Goal: Task Accomplishment & Management: Complete application form

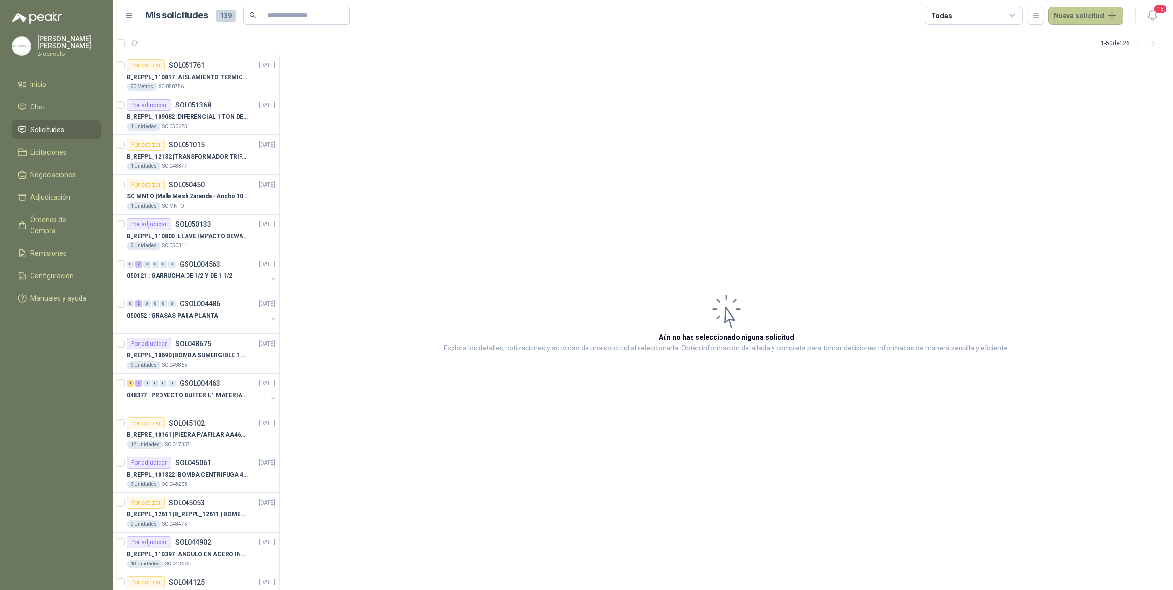
click at [1090, 13] on button "Nueva solicitud" at bounding box center [1085, 16] width 75 height 18
click at [1080, 41] on link "Solicitud" at bounding box center [1096, 38] width 83 height 17
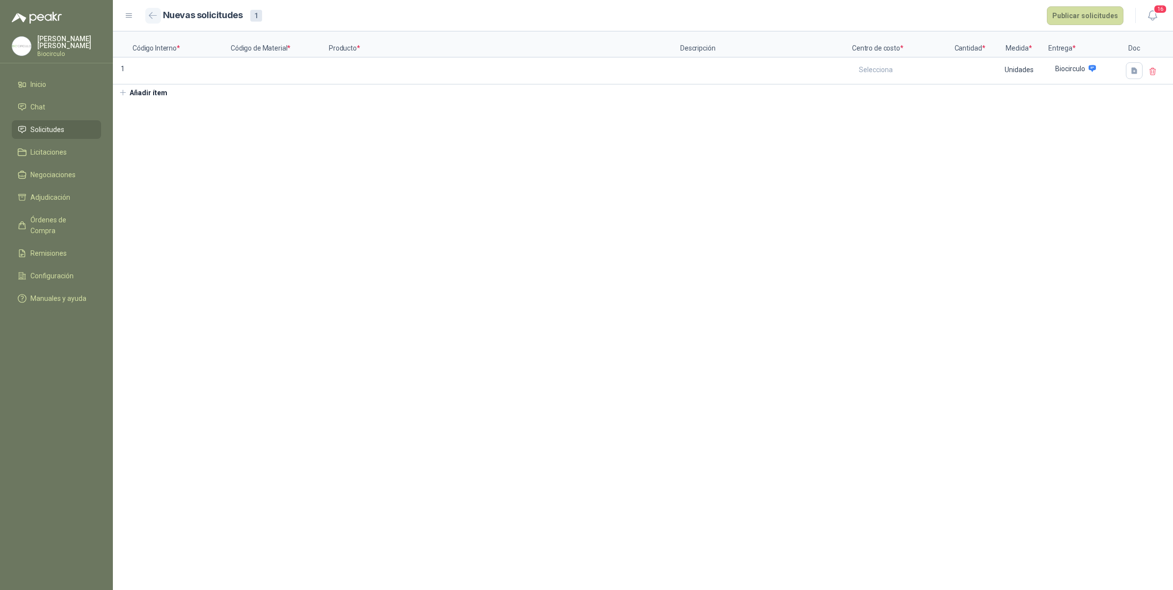
click at [146, 11] on button "button" at bounding box center [153, 16] width 16 height 16
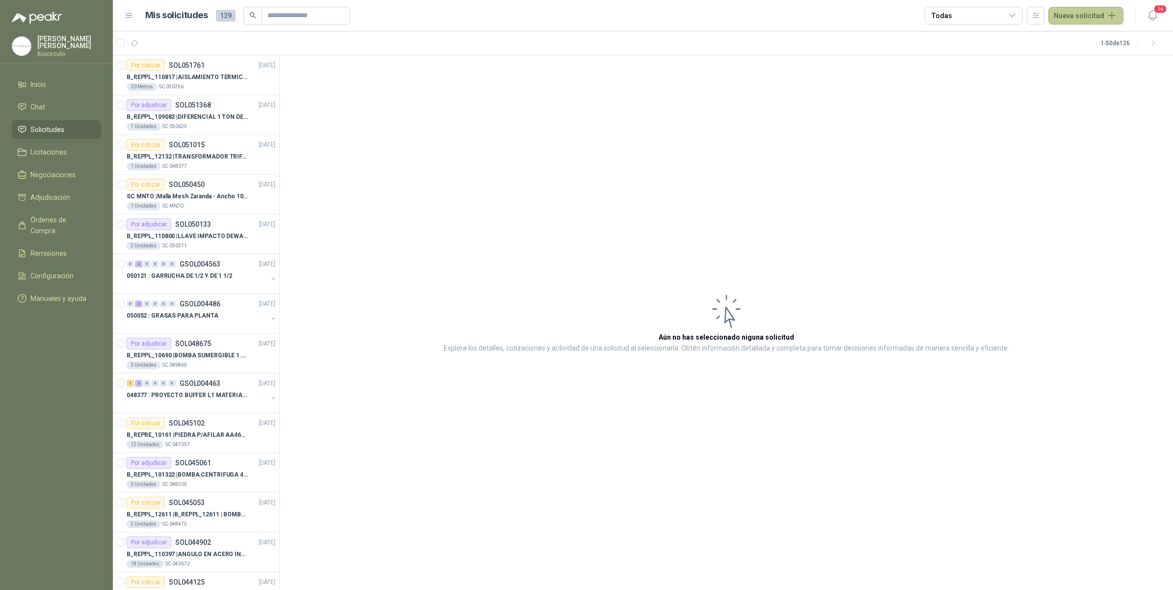
click at [1068, 15] on button "Nueva solicitud" at bounding box center [1085, 16] width 75 height 18
click at [1073, 53] on link "Solicitud grupal" at bounding box center [1096, 56] width 83 height 17
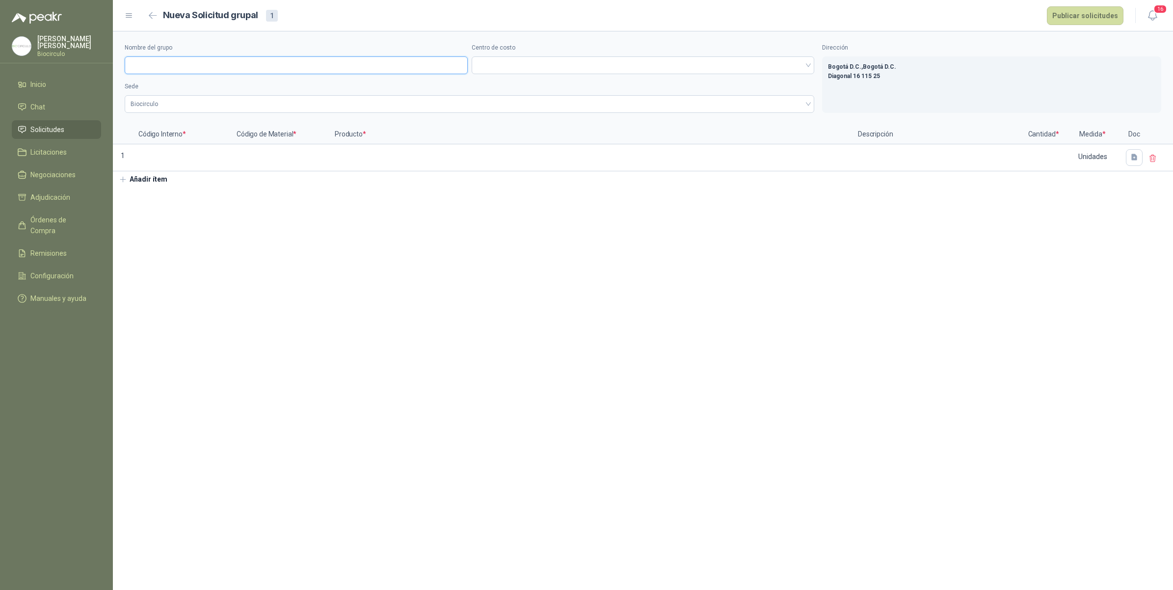
click at [217, 69] on input "Nombre del grupo" at bounding box center [296, 65] width 343 height 18
paste input "**********"
type input "**********"
click at [519, 62] on span at bounding box center [642, 65] width 331 height 15
click at [506, 98] on div "Mantenimiento" at bounding box center [642, 101] width 327 height 11
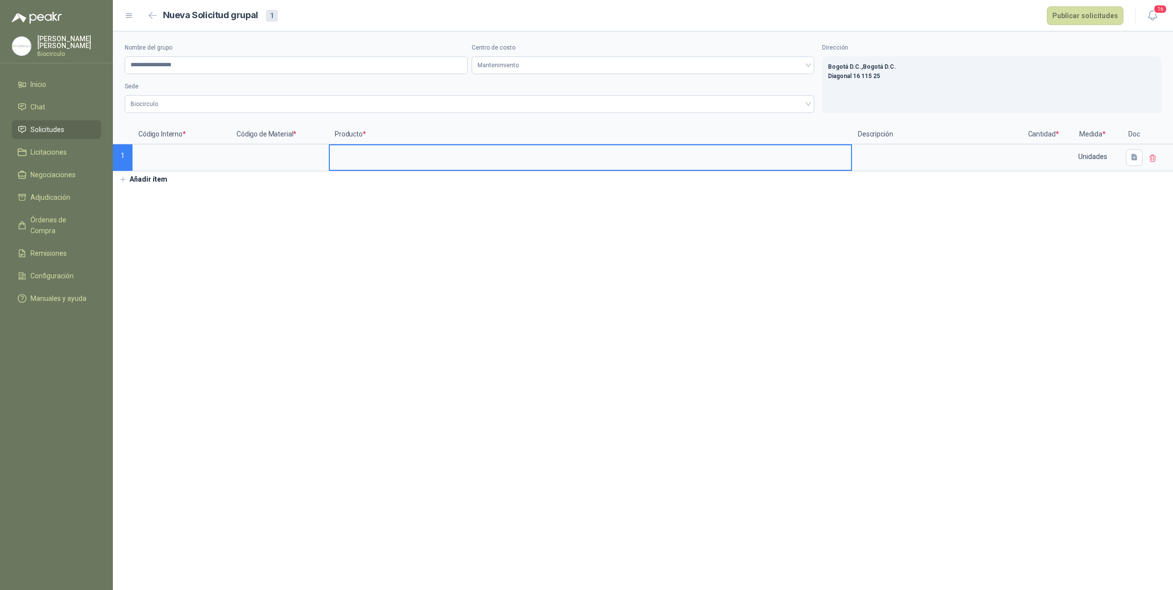
click at [379, 161] on input at bounding box center [590, 154] width 521 height 19
click at [274, 164] on input at bounding box center [280, 154] width 96 height 19
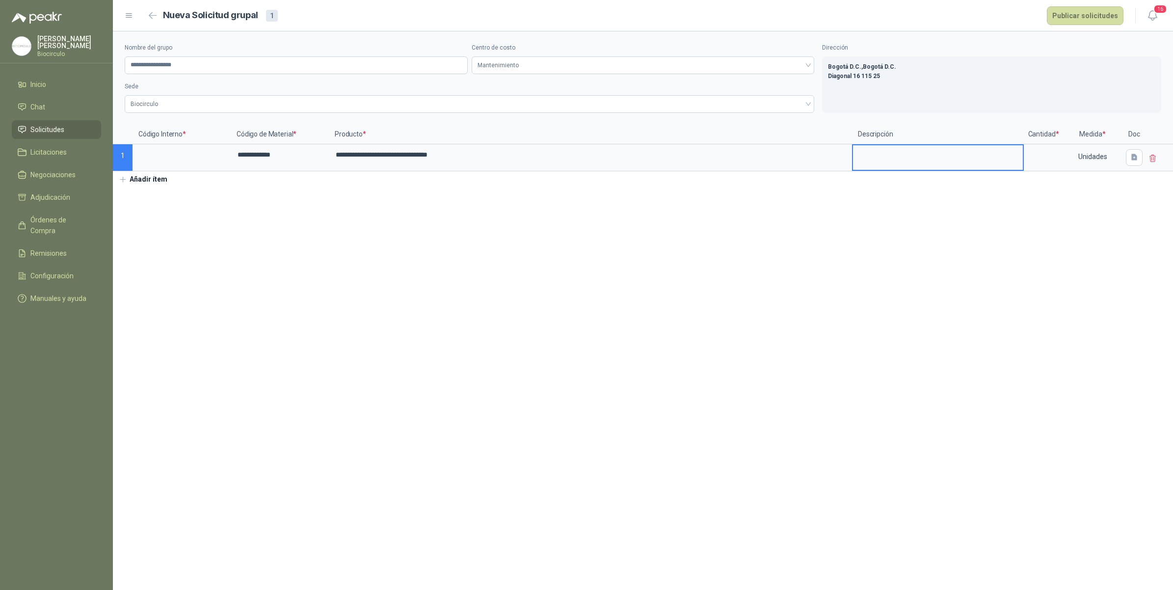
click at [1023, 163] on textarea at bounding box center [938, 156] width 170 height 23
click at [1027, 163] on input at bounding box center [1043, 154] width 37 height 19
type input "*"
click at [145, 188] on section "**********" at bounding box center [643, 310] width 1060 height 558
click at [148, 182] on button "Añadir ítem" at bounding box center [143, 179] width 60 height 17
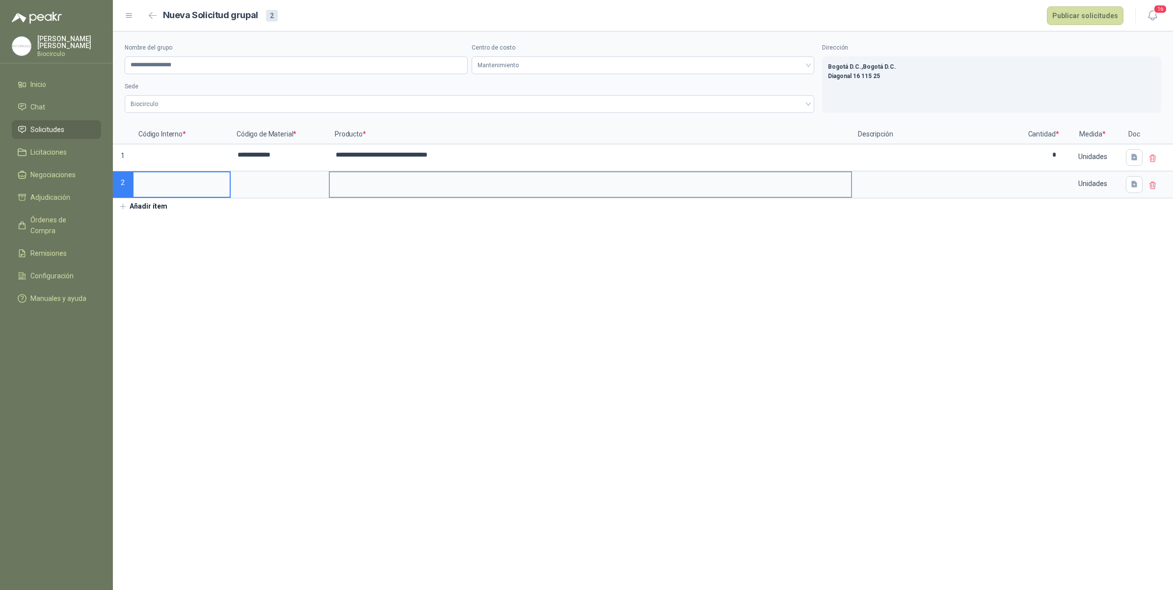
click at [389, 183] on input at bounding box center [590, 181] width 521 height 19
click at [269, 186] on input at bounding box center [280, 181] width 96 height 19
type input "*"
click at [1087, 236] on section "**********" at bounding box center [643, 310] width 1060 height 558
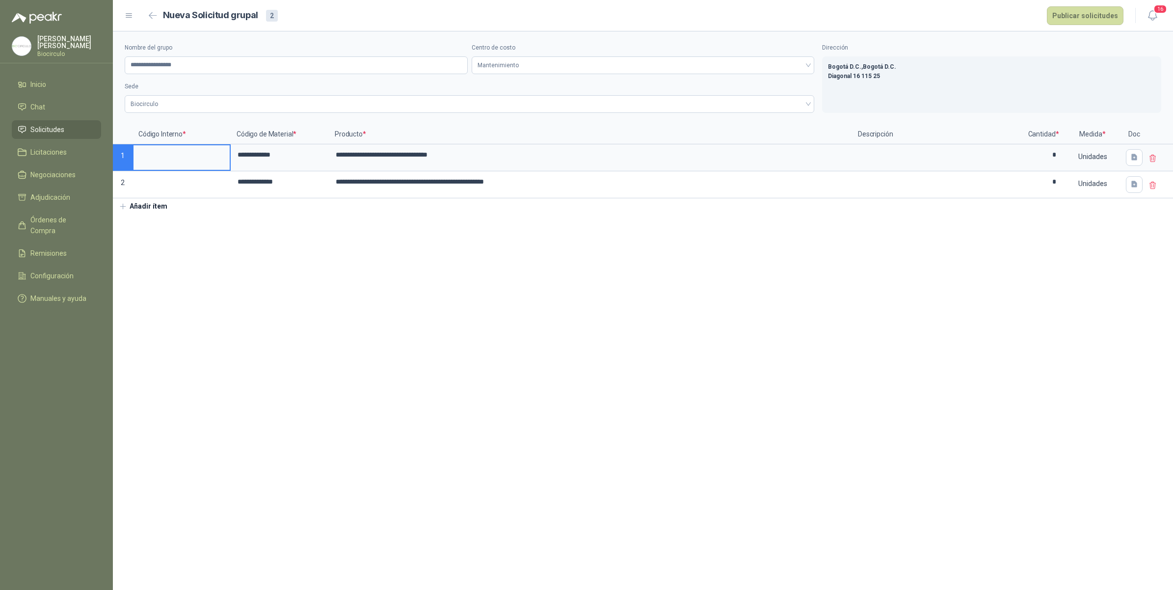
click at [165, 150] on input at bounding box center [181, 154] width 96 height 19
click at [139, 158] on input "******" at bounding box center [181, 154] width 96 height 19
type input "*********"
drag, startPoint x: 226, startPoint y: 180, endPoint x: 222, endPoint y: 194, distance: 14.9
click at [557, 219] on section "**********" at bounding box center [643, 310] width 1060 height 558
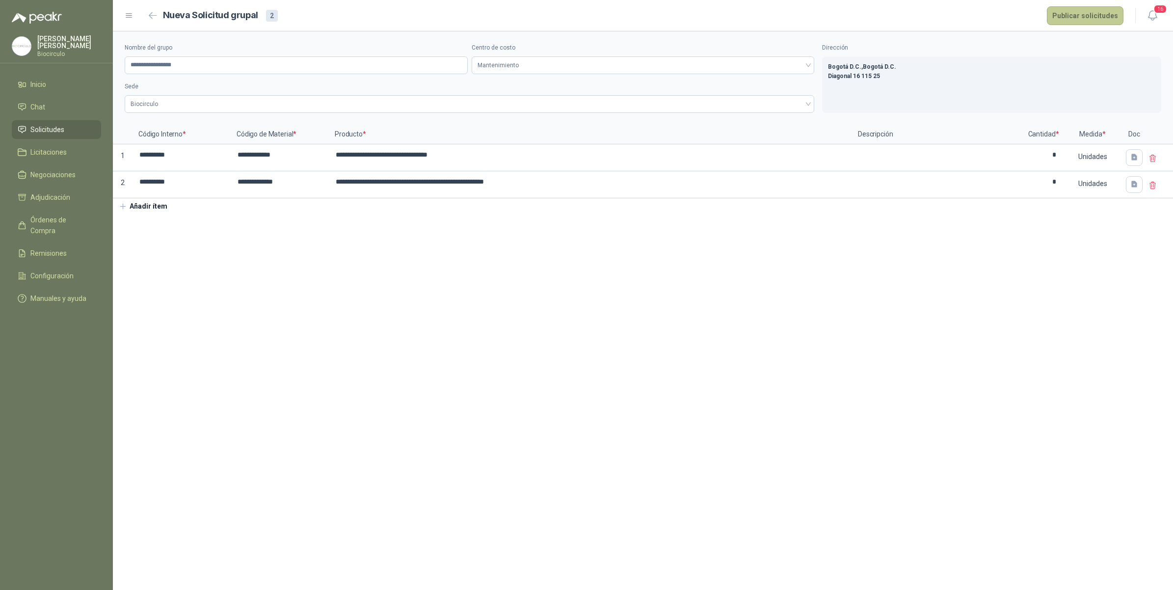
click at [1065, 16] on button "Publicar solicitudes" at bounding box center [1085, 15] width 77 height 19
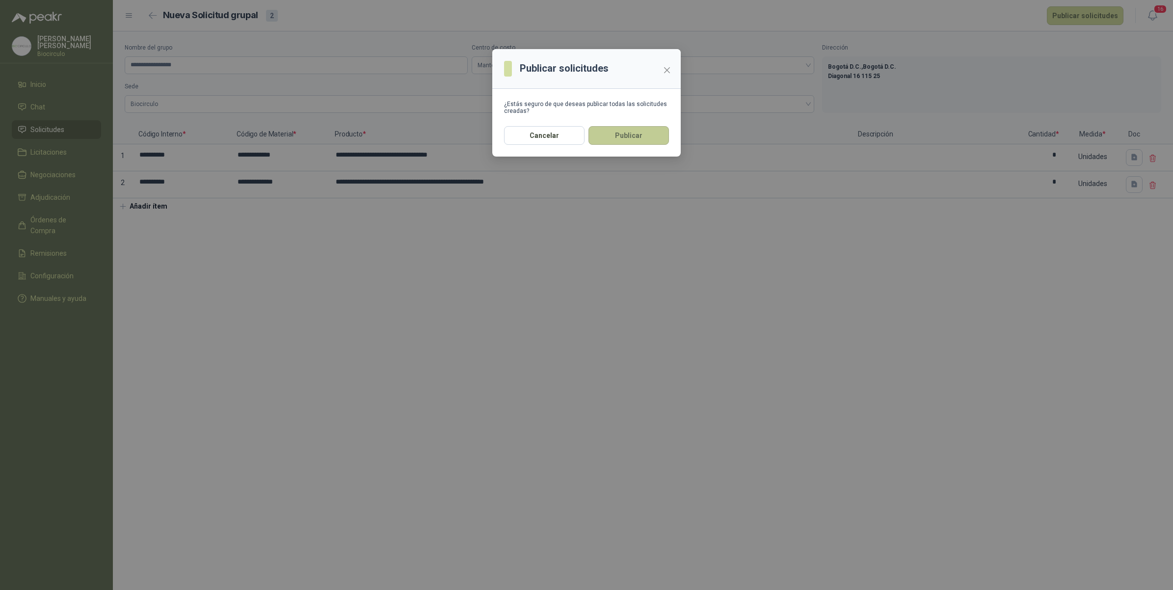
click at [643, 131] on button "Publicar" at bounding box center [628, 135] width 80 height 19
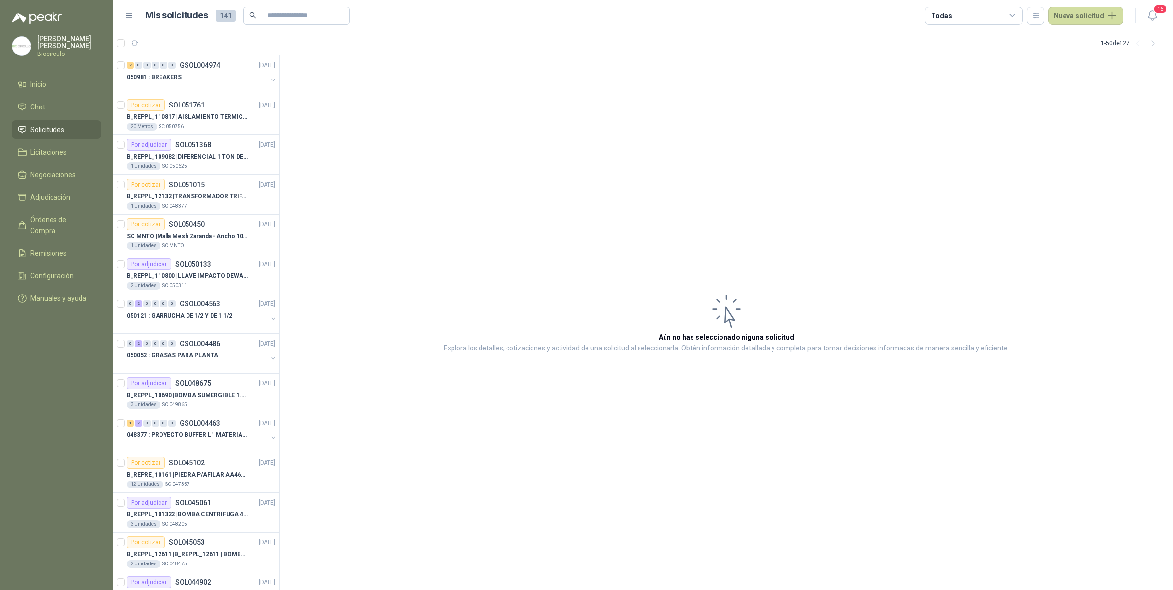
drag, startPoint x: 1066, startPoint y: 20, endPoint x: 1068, endPoint y: 29, distance: 9.4
click at [1068, 25] on header "Mis solicitudes 141 Todas Nueva solicitud 16" at bounding box center [643, 15] width 1060 height 31
click at [1071, 16] on button "Nueva solicitud" at bounding box center [1085, 16] width 75 height 18
click at [1071, 50] on link "Solicitud grupal" at bounding box center [1096, 56] width 83 height 17
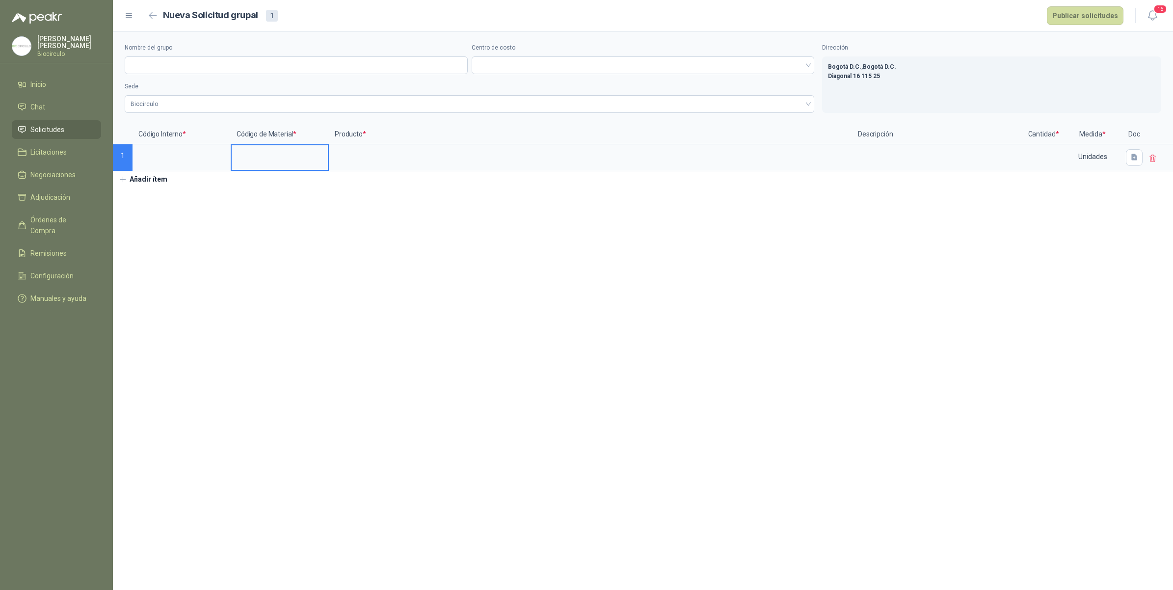
click at [265, 152] on input at bounding box center [280, 154] width 96 height 19
click at [378, 158] on input at bounding box center [590, 154] width 521 height 19
click at [1036, 155] on input at bounding box center [1043, 154] width 37 height 19
type input "*"
click at [132, 180] on button "Añadir ítem" at bounding box center [143, 179] width 60 height 17
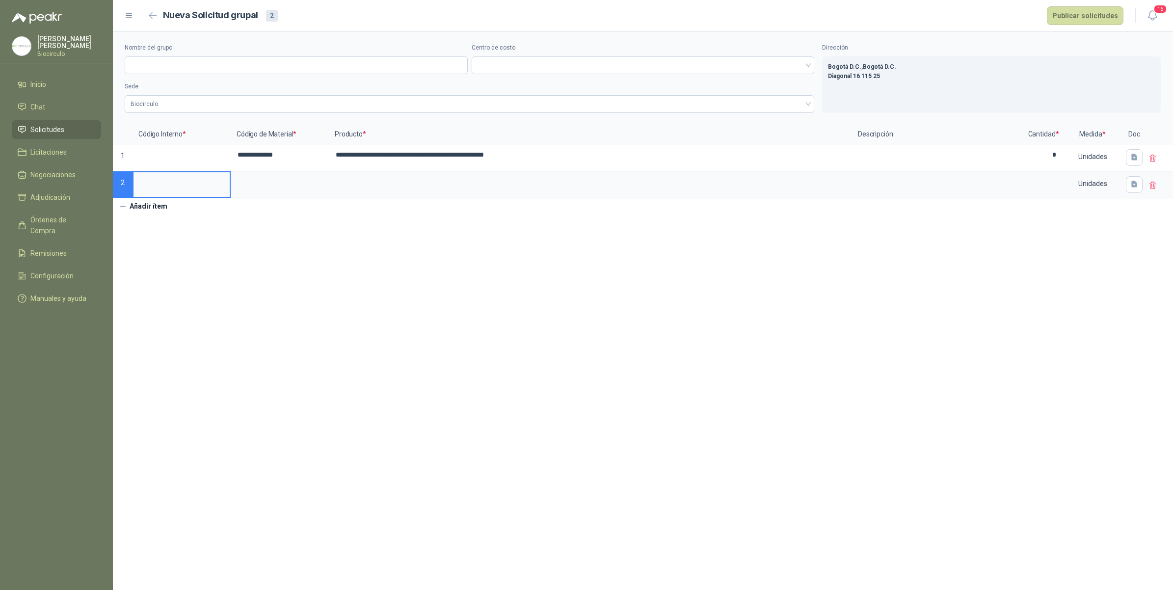
click at [138, 202] on button "Añadir ítem" at bounding box center [143, 206] width 60 height 17
click at [143, 229] on button "Añadir ítem" at bounding box center [143, 233] width 60 height 17
click at [281, 178] on input at bounding box center [280, 181] width 96 height 19
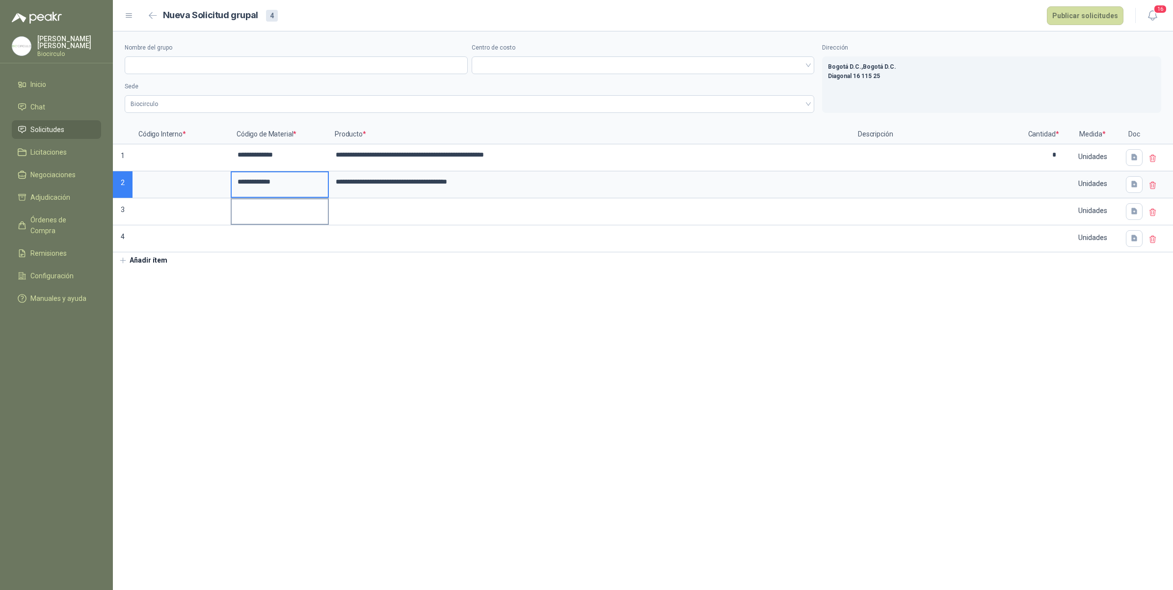
click at [243, 199] on input at bounding box center [280, 208] width 96 height 19
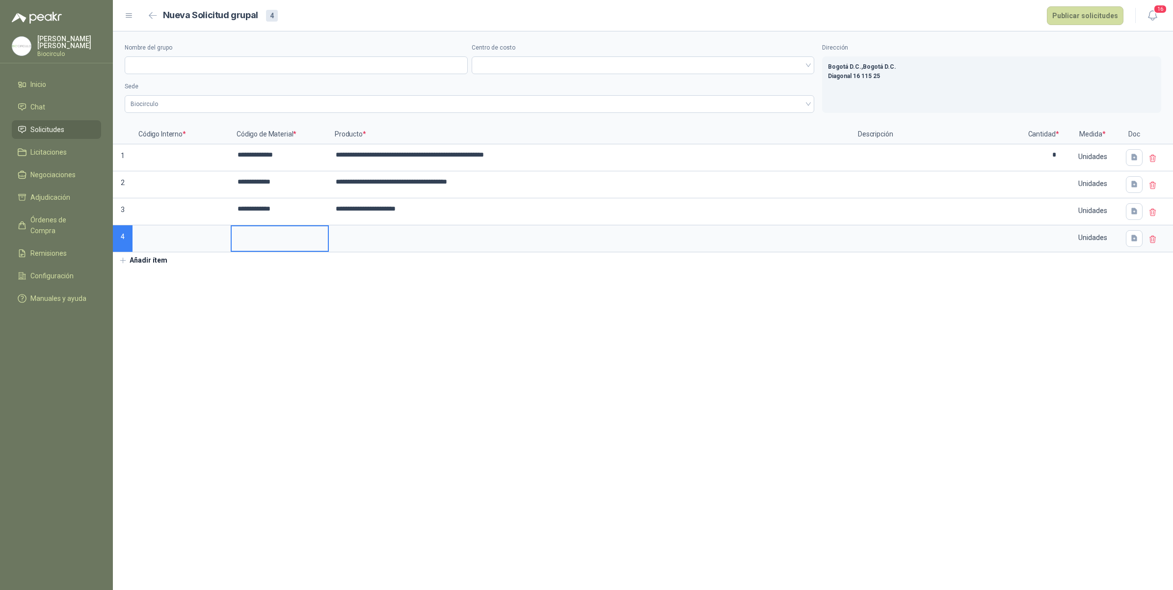
click at [260, 229] on input at bounding box center [280, 235] width 96 height 19
click at [302, 237] on input "**********" at bounding box center [280, 235] width 96 height 19
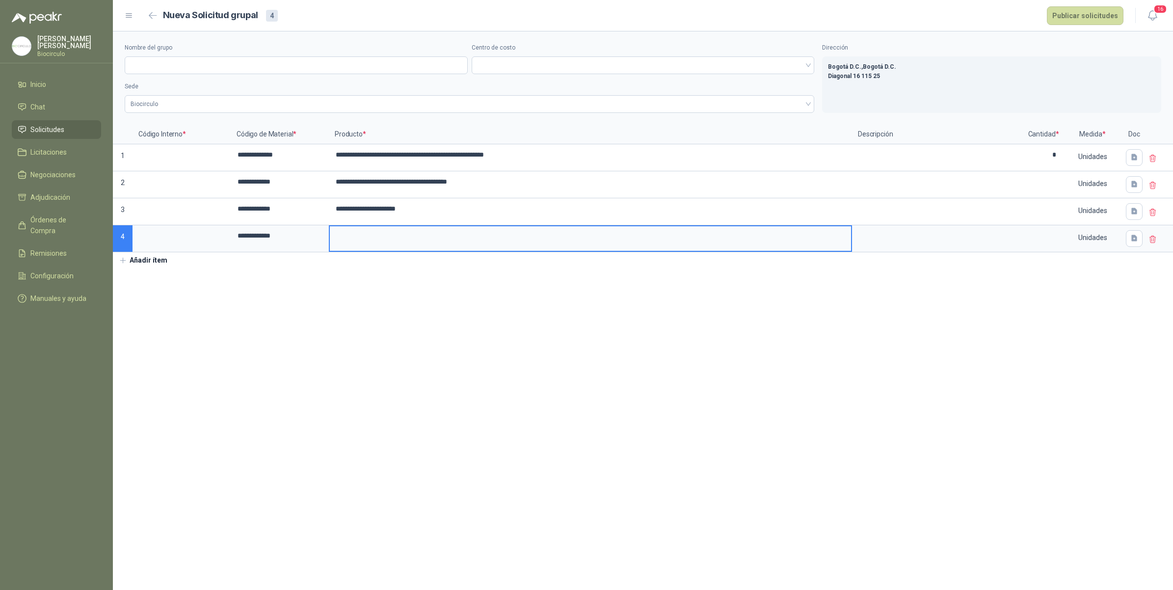
click at [376, 237] on input at bounding box center [590, 235] width 521 height 19
click at [1040, 185] on input at bounding box center [1043, 181] width 37 height 19
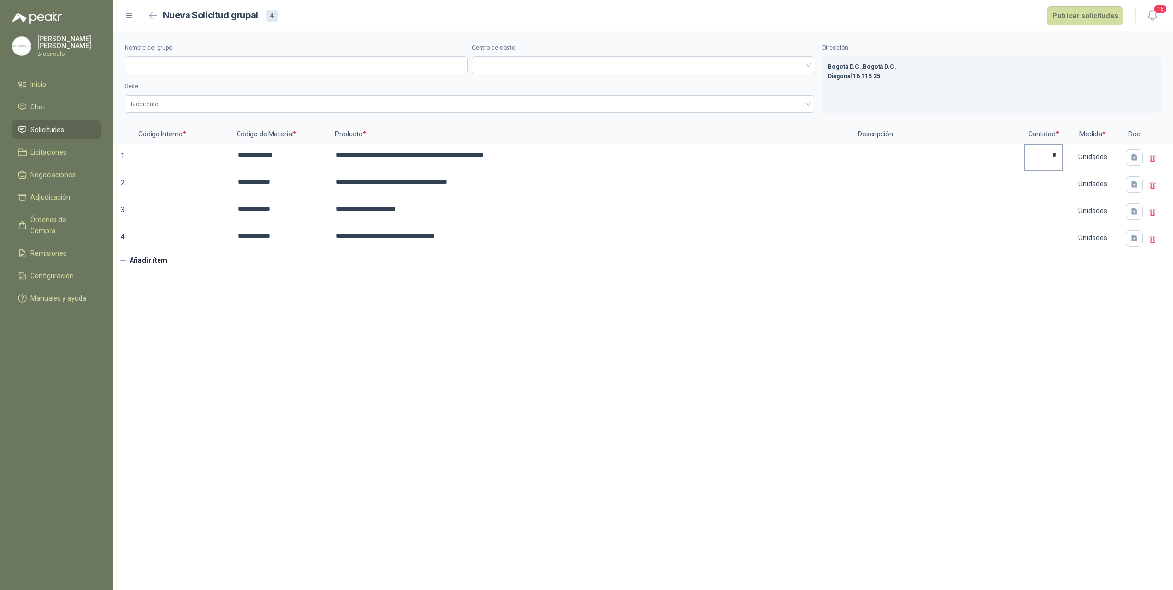
click at [1058, 167] on label "*" at bounding box center [1043, 157] width 37 height 25
click at [851, 164] on input "**********" at bounding box center [590, 154] width 521 height 19
drag, startPoint x: 1059, startPoint y: 170, endPoint x: 1060, endPoint y: 214, distance: 44.2
click at [1061, 226] on div at bounding box center [1043, 238] width 39 height 27
drag, startPoint x: 1061, startPoint y: 222, endPoint x: 1060, endPoint y: 239, distance: 17.7
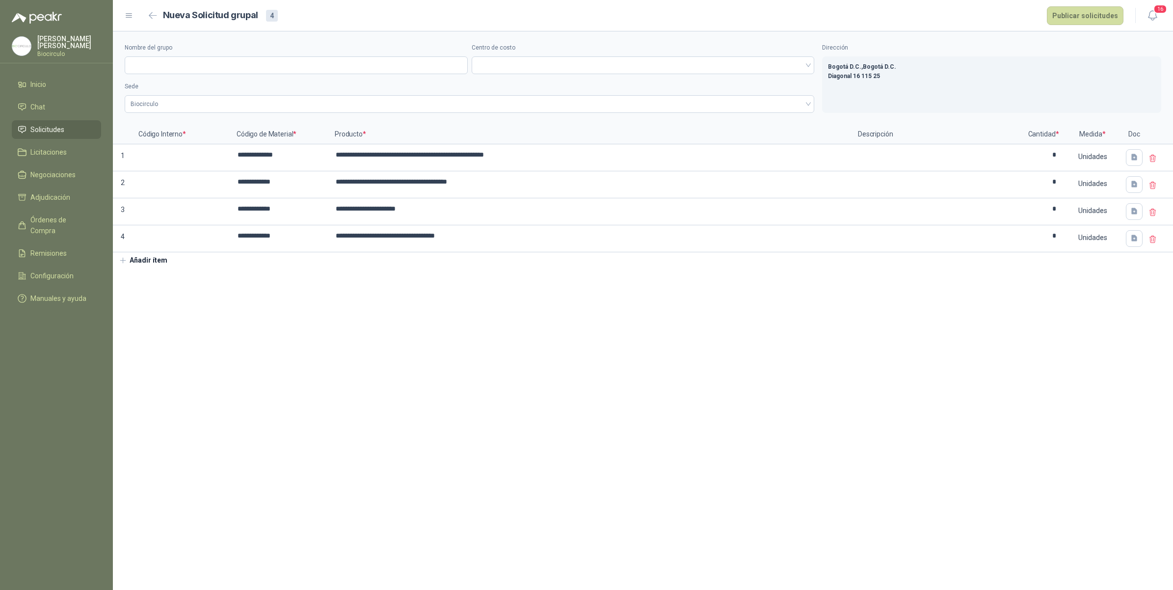
click at [146, 263] on button "Añadir ítem" at bounding box center [143, 260] width 60 height 17
click at [294, 259] on input at bounding box center [280, 262] width 96 height 19
type input "*"
click at [194, 158] on input at bounding box center [181, 154] width 96 height 19
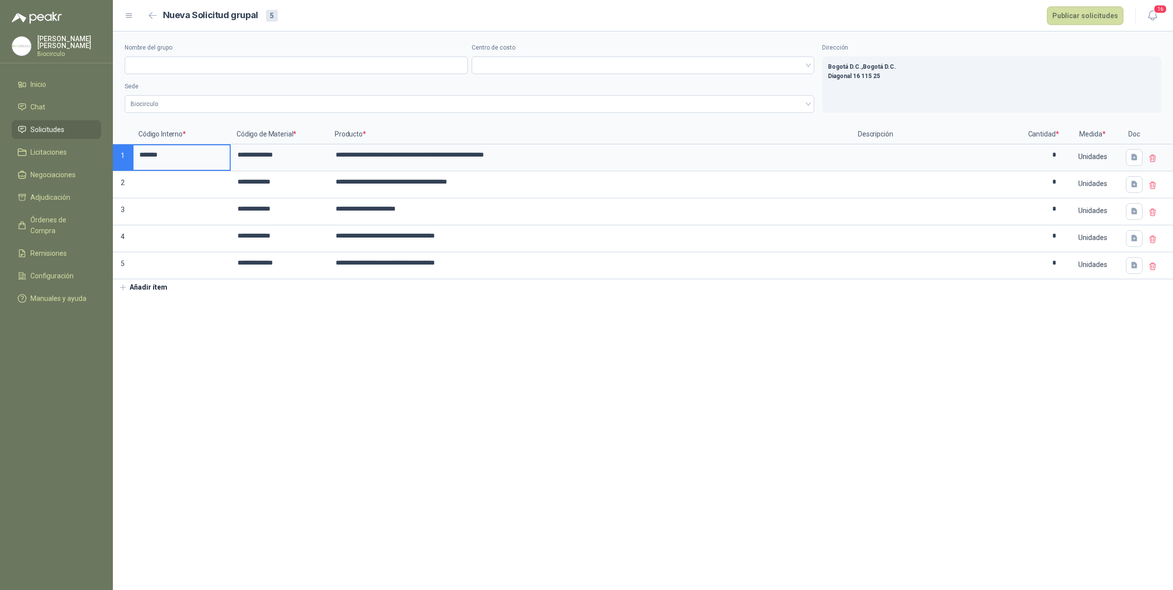
click at [138, 158] on input "******" at bounding box center [181, 154] width 96 height 19
type input "*********"
drag, startPoint x: 226, startPoint y: 169, endPoint x: 218, endPoint y: 271, distance: 101.9
click at [197, 65] on input "Nombre del grupo" at bounding box center [296, 65] width 343 height 18
paste input "**********"
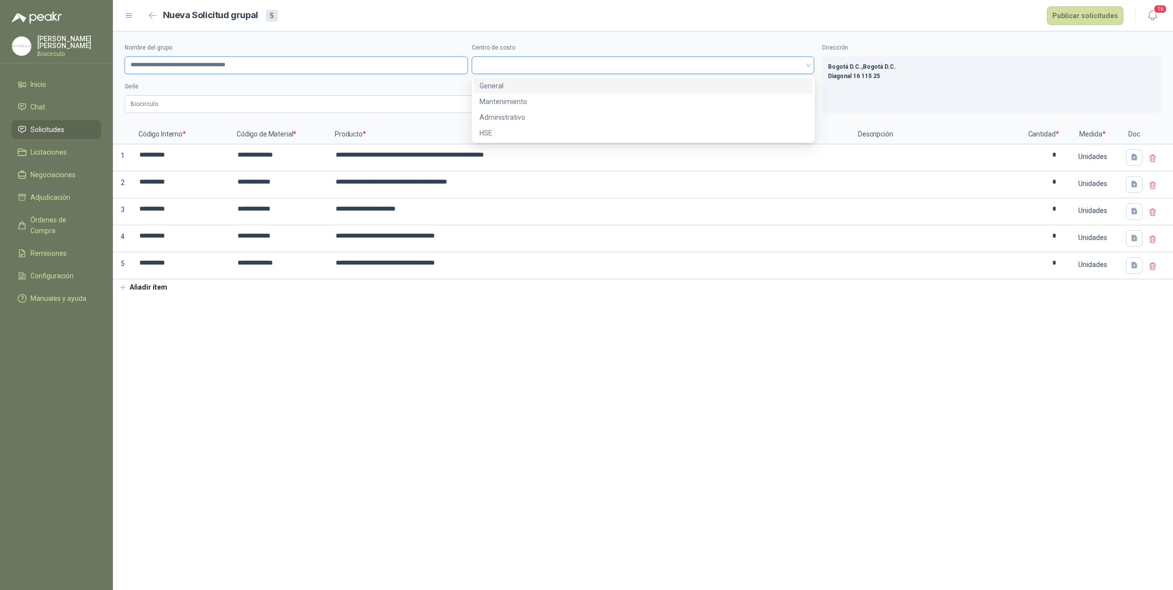
click at [481, 69] on span at bounding box center [642, 65] width 331 height 15
type input "**********"
click at [492, 97] on div "Mantenimiento" at bounding box center [642, 101] width 327 height 11
click at [1095, 11] on button "Publicar solicitudes" at bounding box center [1085, 15] width 77 height 19
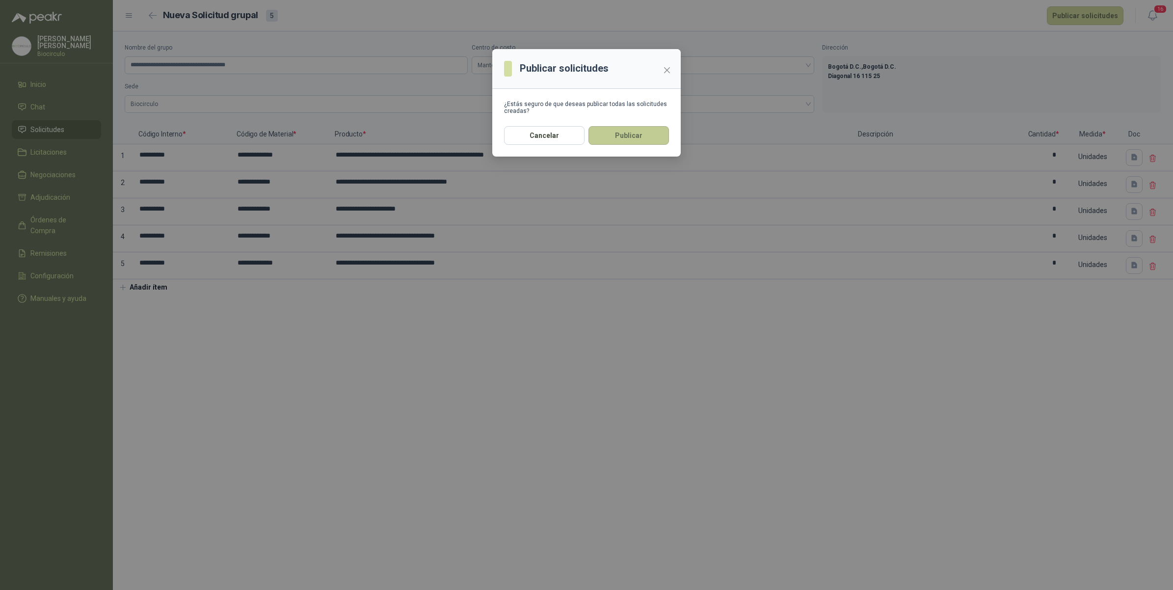
click at [612, 137] on button "Publicar" at bounding box center [628, 135] width 80 height 19
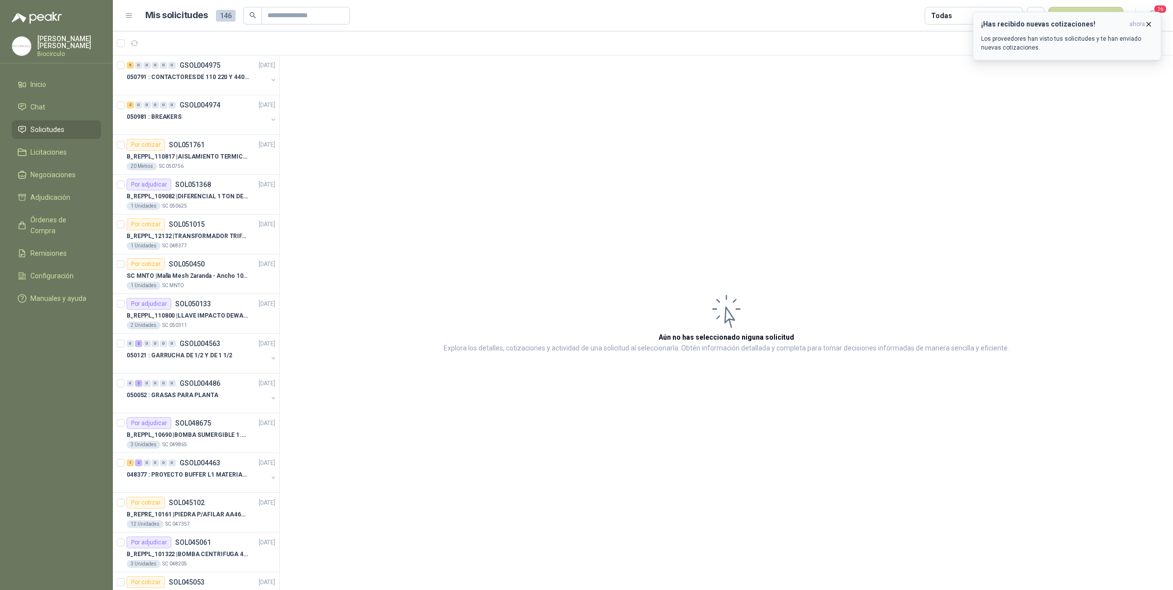
click at [1151, 21] on icon "button" at bounding box center [1148, 24] width 8 height 8
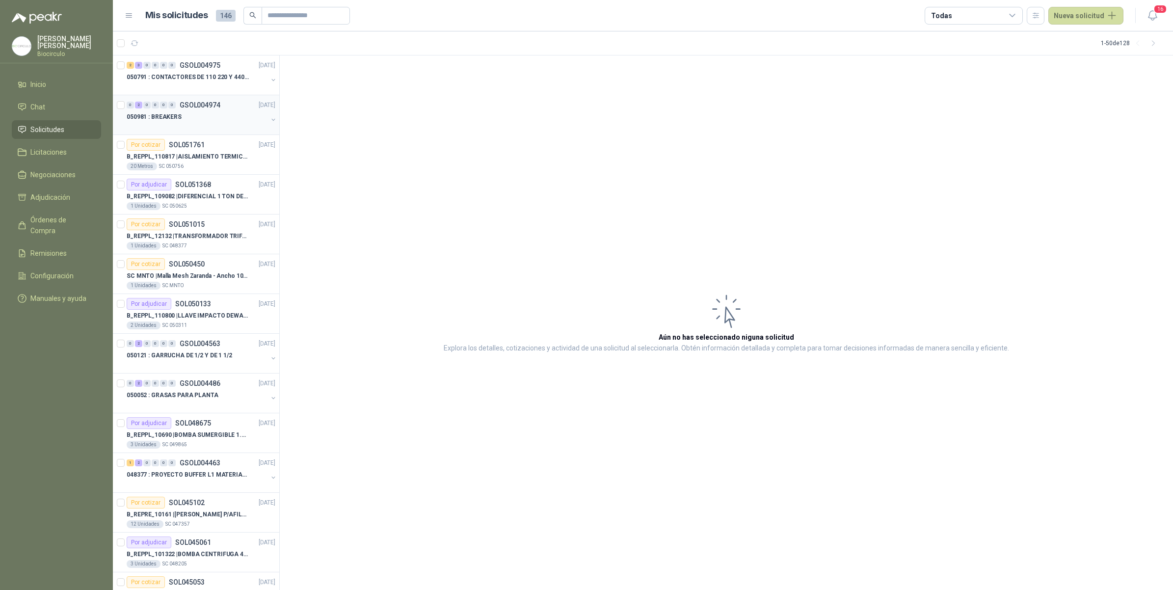
click at [188, 114] on div "050981 : BREAKERS" at bounding box center [197, 117] width 141 height 12
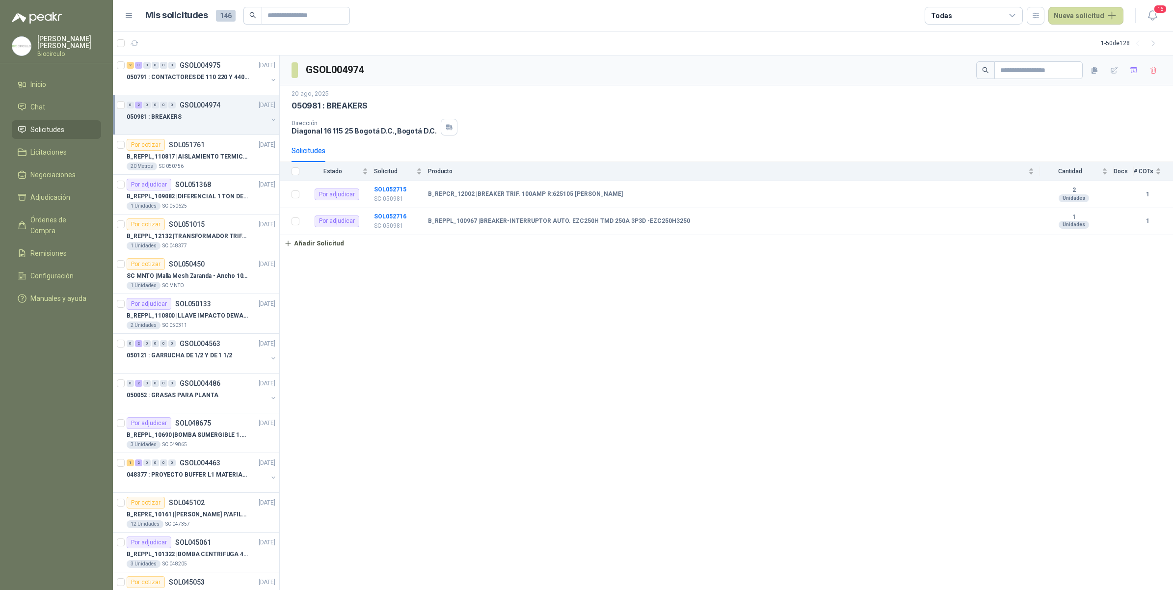
click at [269, 118] on button "button" at bounding box center [273, 120] width 8 height 8
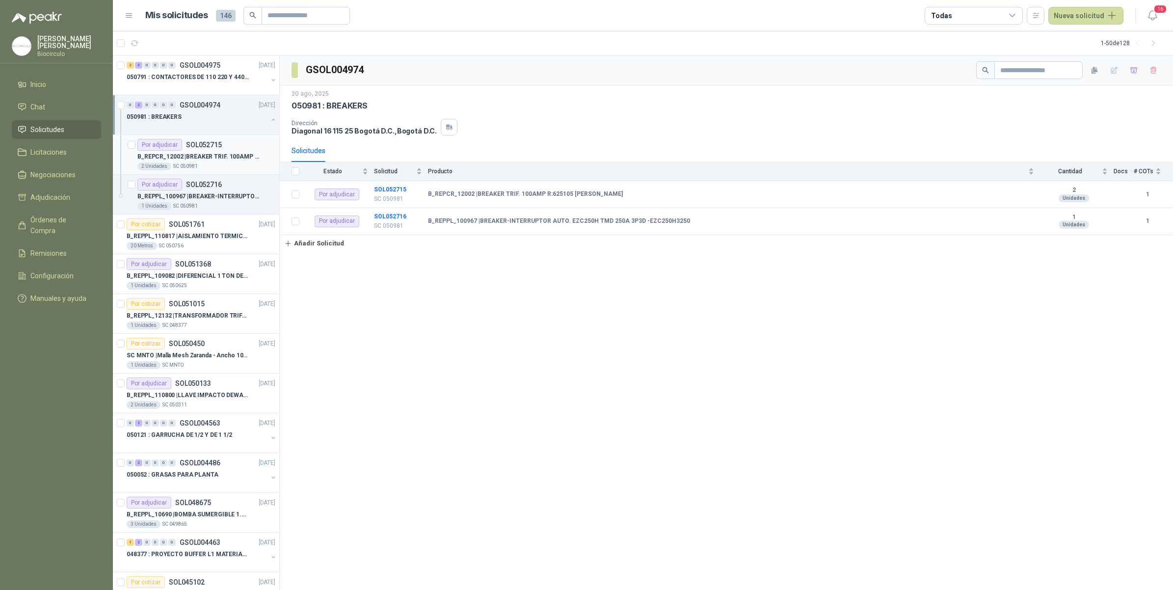
click at [257, 146] on div "Por adjudicar SOL052715" at bounding box center [206, 145] width 138 height 12
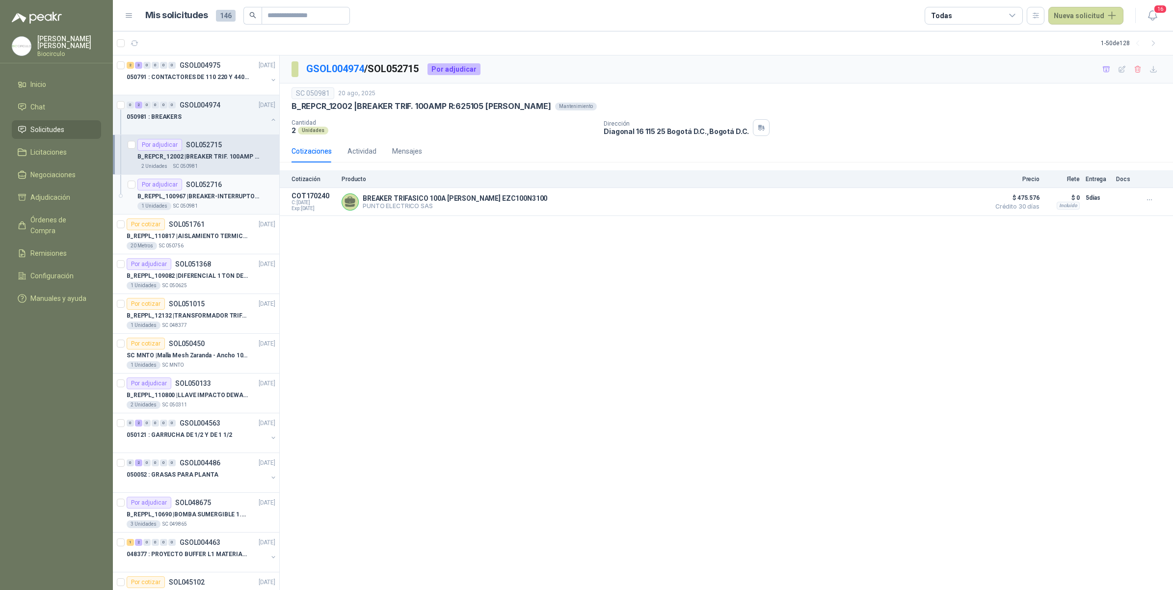
click at [244, 179] on div "Por adjudicar SOL052716" at bounding box center [206, 185] width 138 height 12
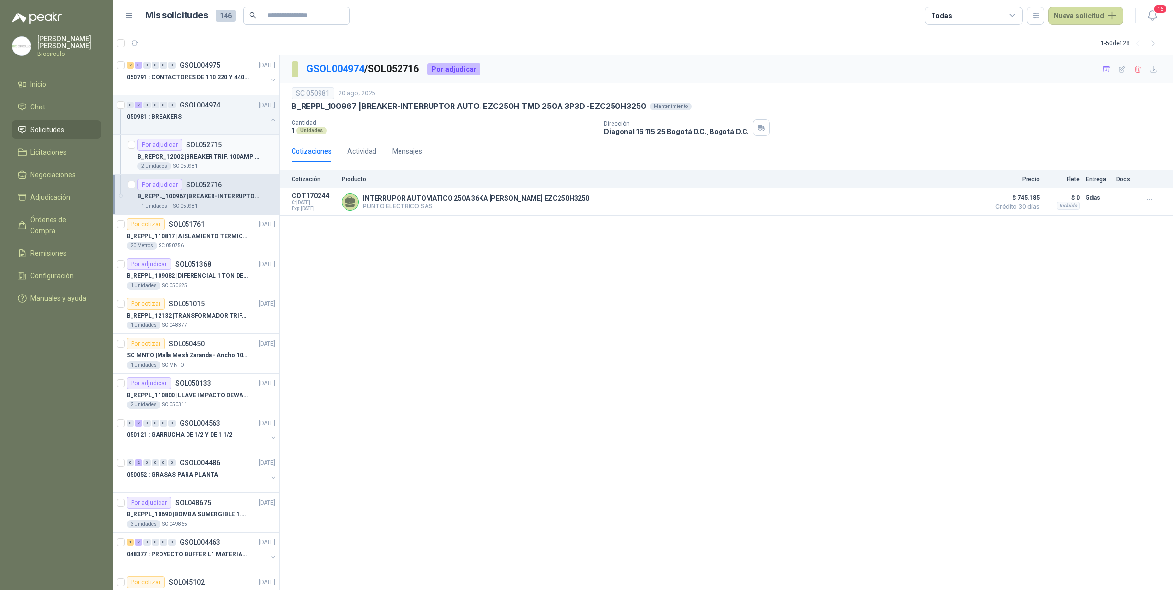
click at [244, 164] on div "2 Unidades SC 050981" at bounding box center [206, 166] width 138 height 8
